Goal: Task Accomplishment & Management: Manage account settings

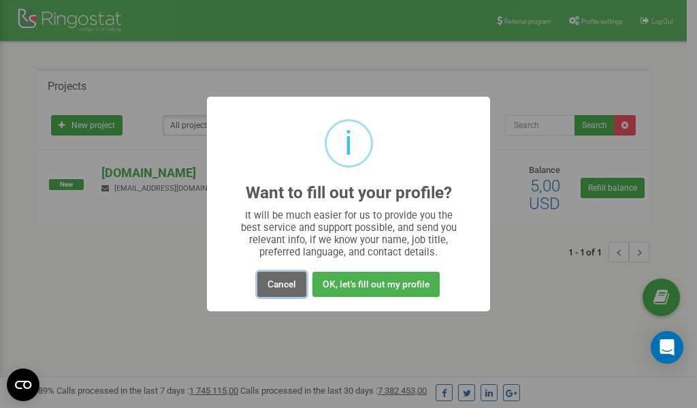
click at [289, 284] on button "Cancel" at bounding box center [281, 284] width 49 height 25
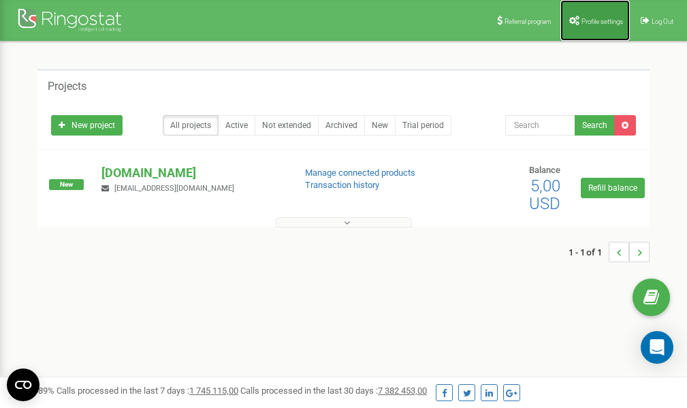
click at [589, 20] on span "Profile settings" at bounding box center [602, 21] width 42 height 7
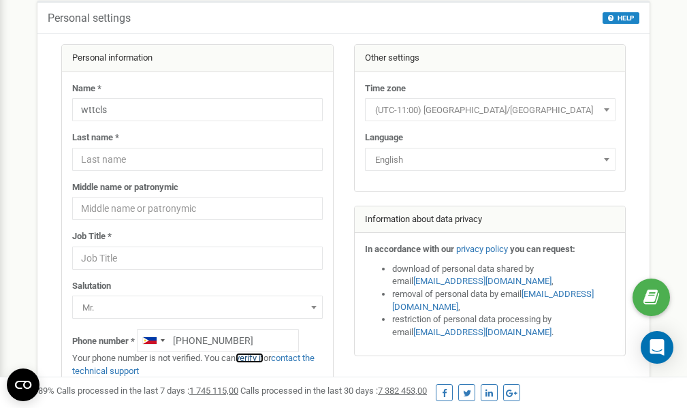
click at [255, 358] on link "verify it" at bounding box center [250, 358] width 28 height 10
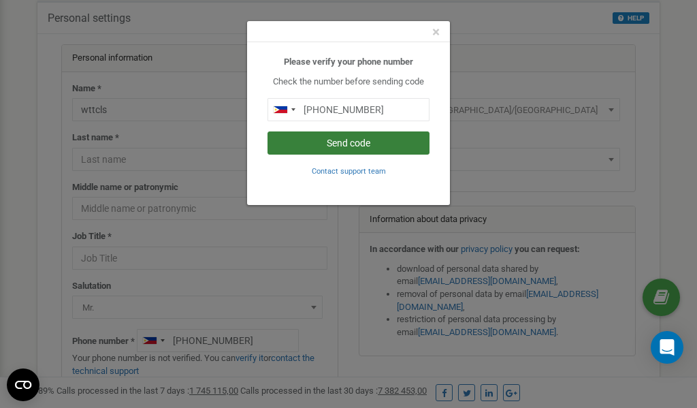
click at [321, 145] on button "Send code" at bounding box center [349, 142] width 162 height 23
